Goal: Navigation & Orientation: Find specific page/section

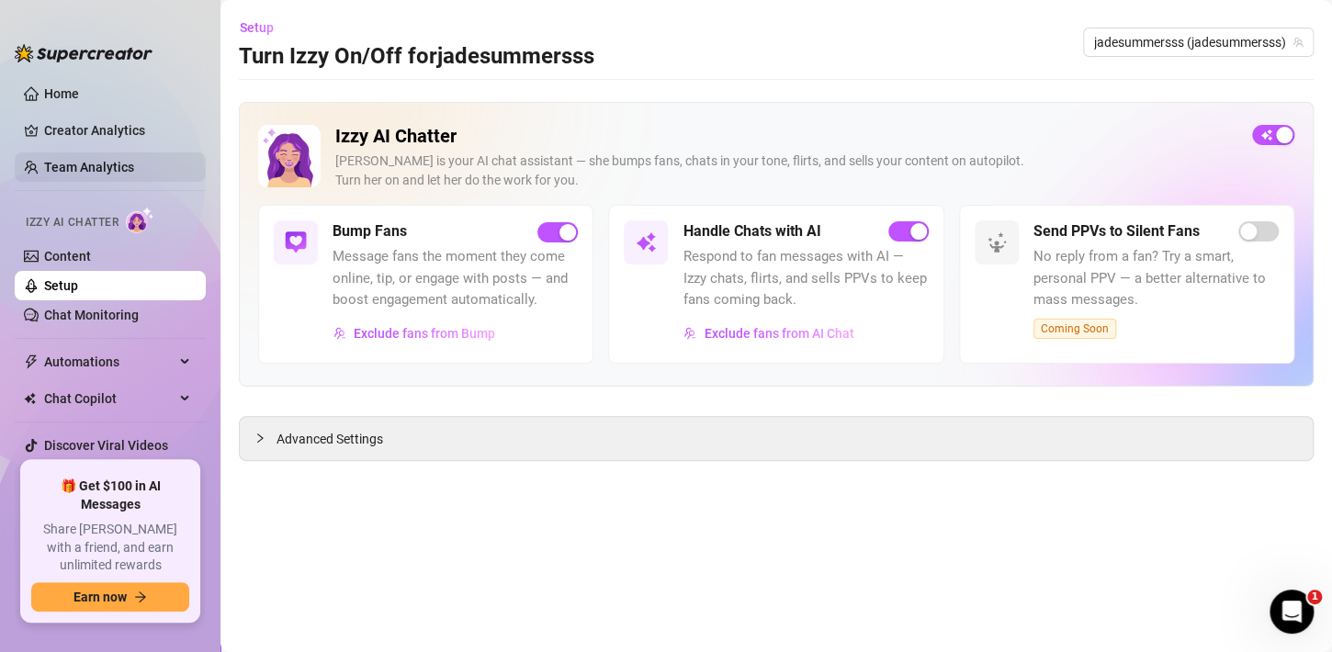
click at [85, 166] on link "Team Analytics" at bounding box center [89, 167] width 90 height 15
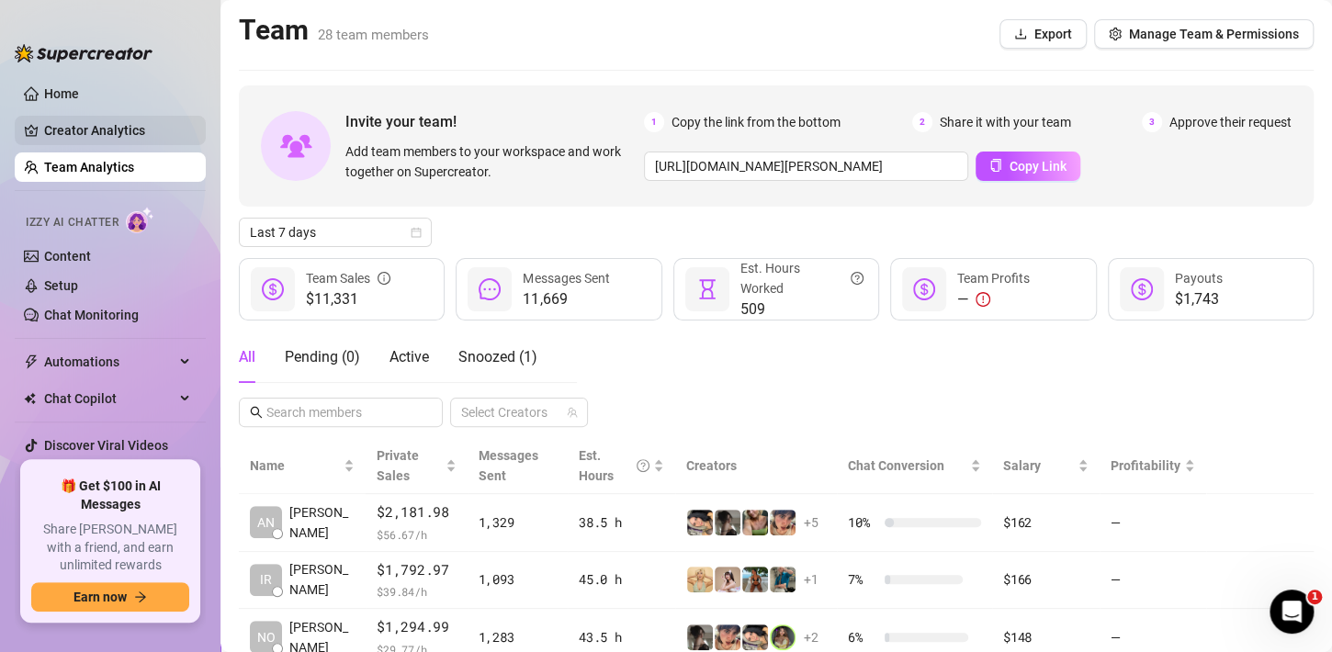
click at [102, 132] on link "Creator Analytics" at bounding box center [117, 130] width 147 height 29
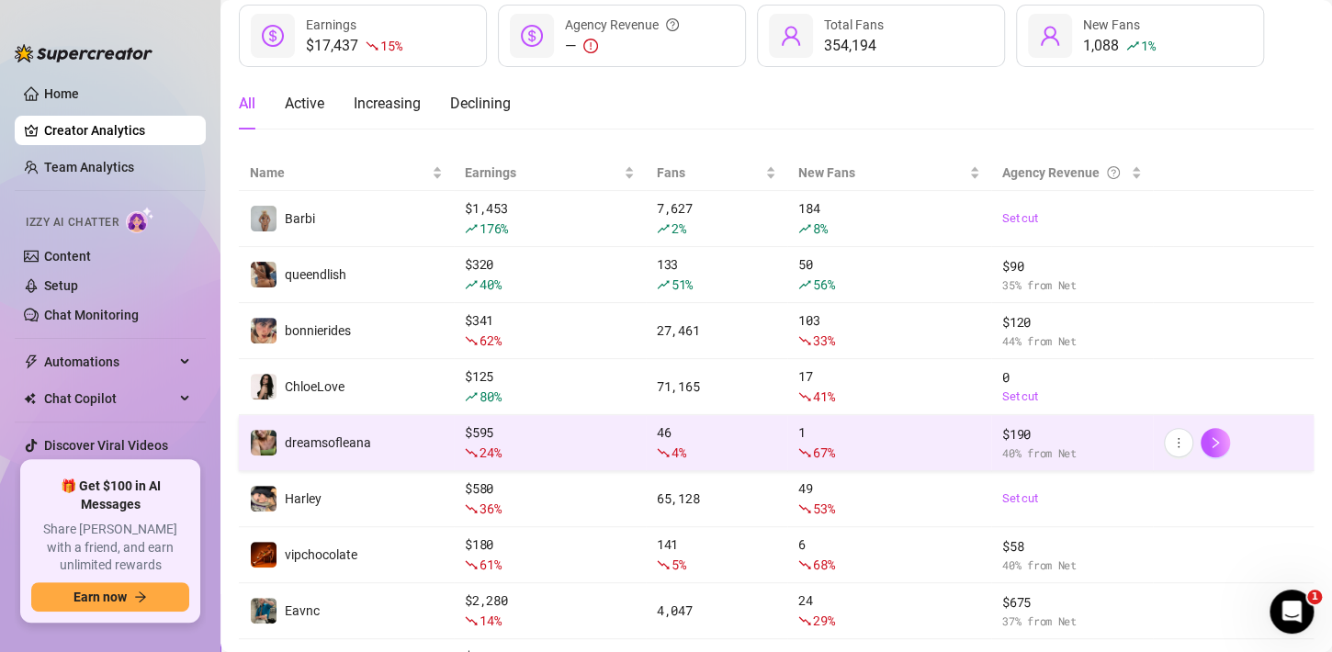
scroll to position [310, 0]
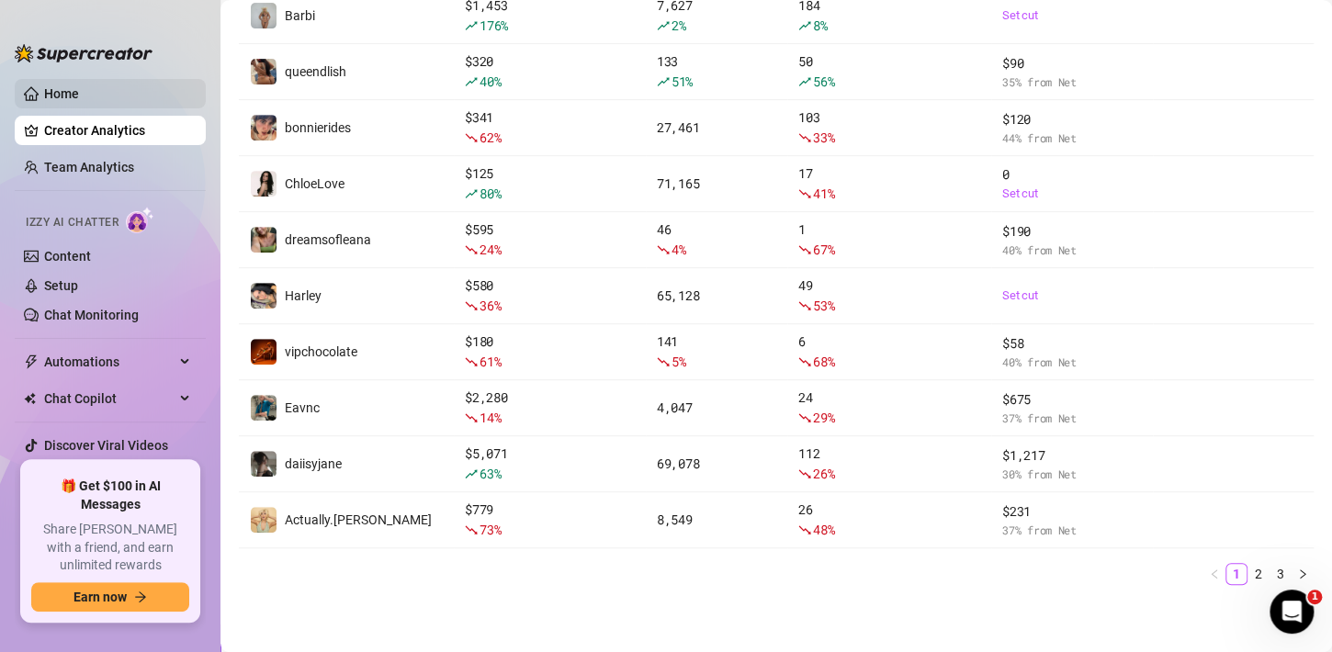
click at [58, 101] on link "Home" at bounding box center [61, 93] width 35 height 15
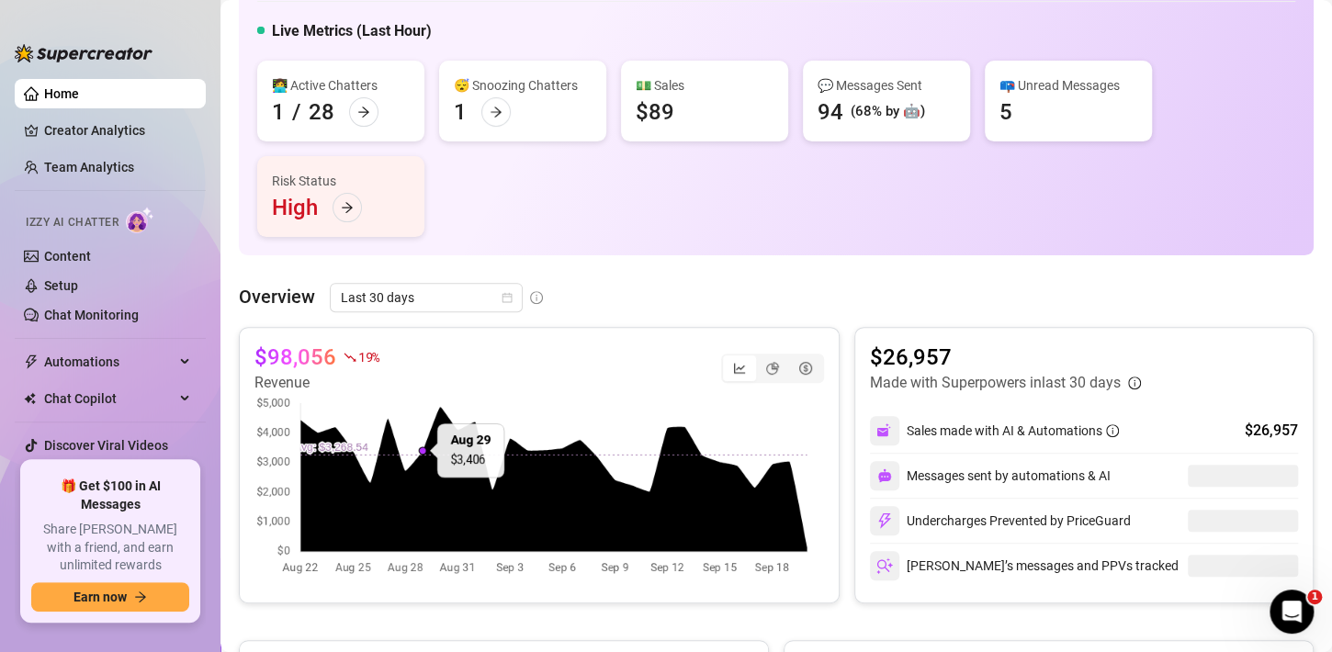
scroll to position [34, 0]
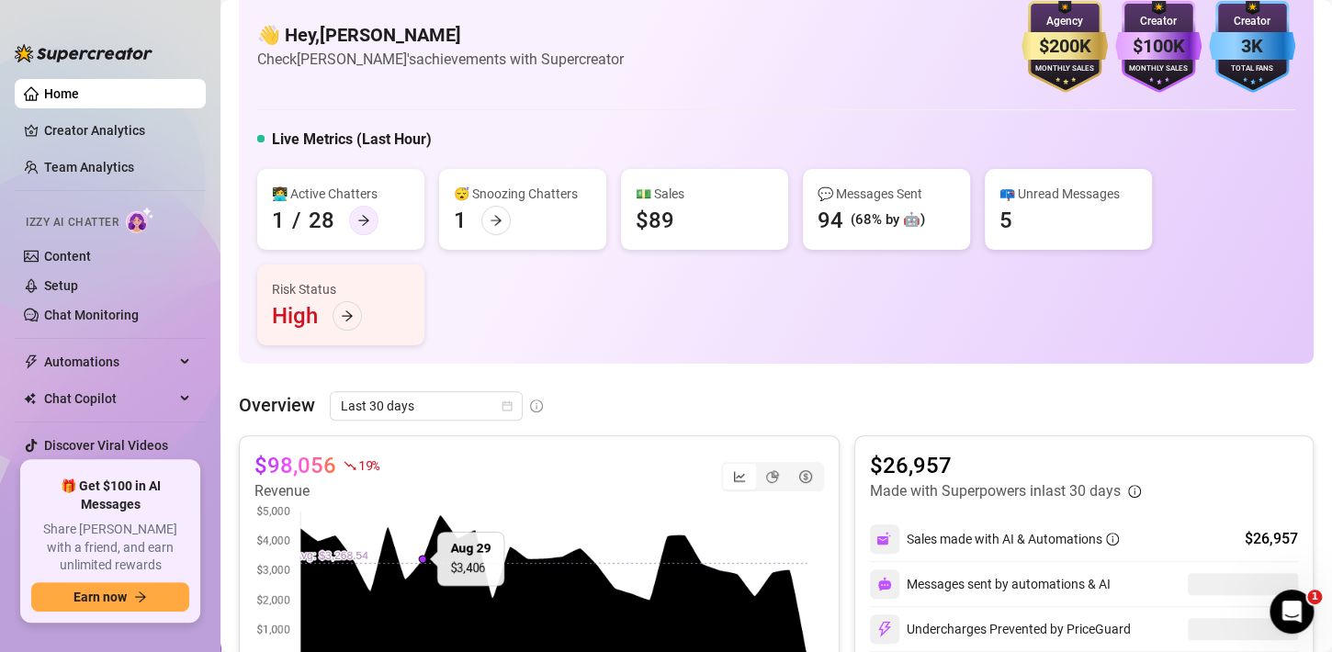
click at [361, 218] on icon "arrow-right" at bounding box center [363, 220] width 13 height 13
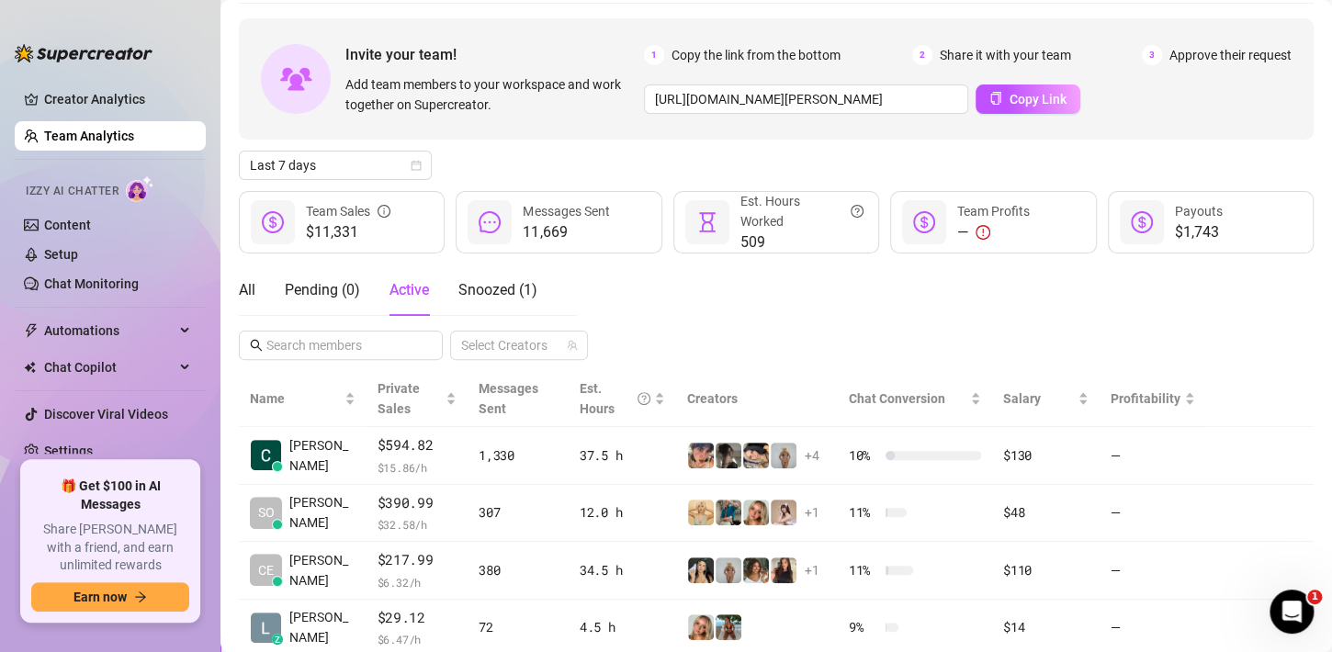
scroll to position [125, 0]
